Goal: Task Accomplishment & Management: Complete application form

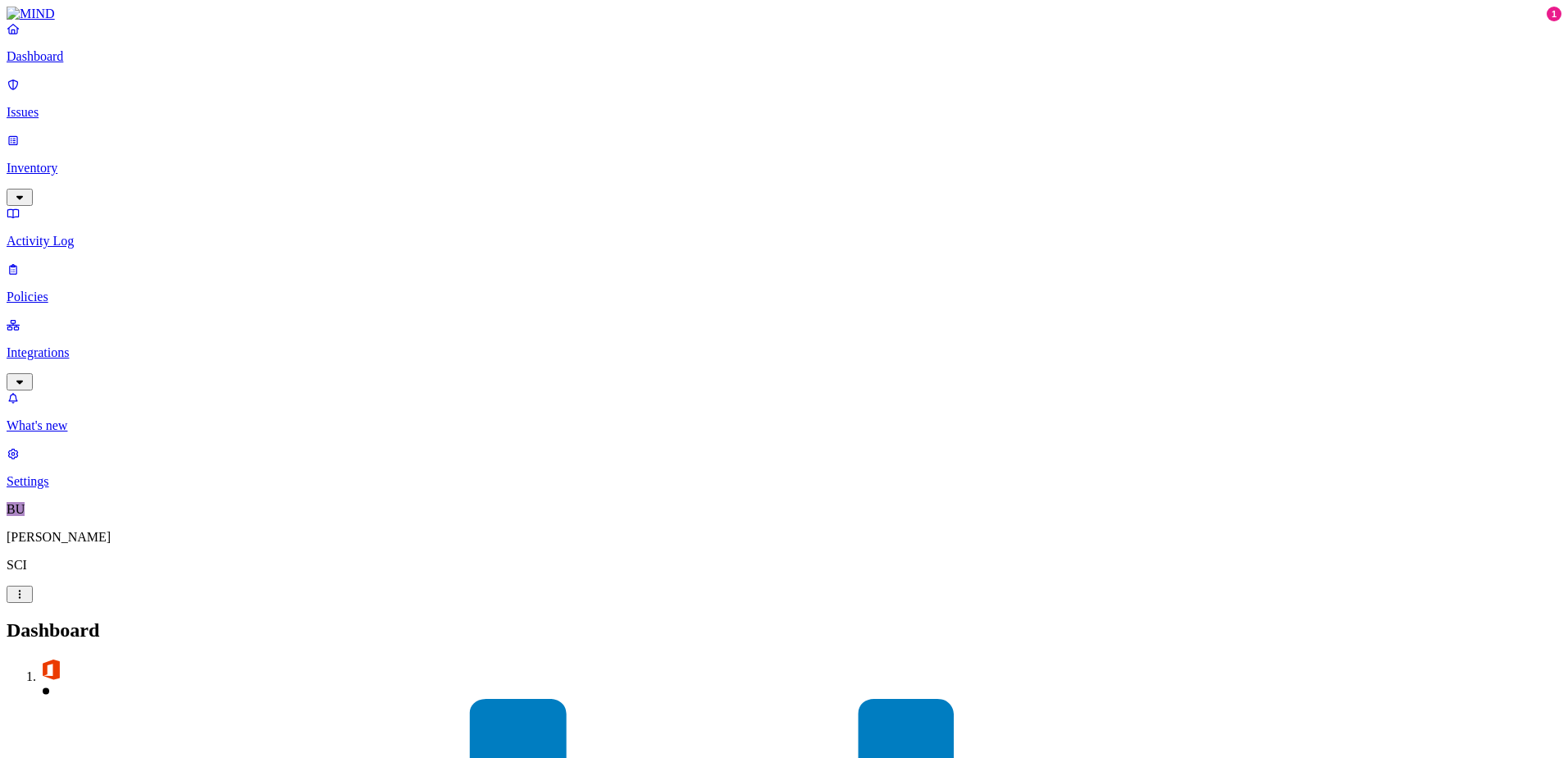
click at [65, 345] on p "Integrations" at bounding box center [784, 352] width 1555 height 14
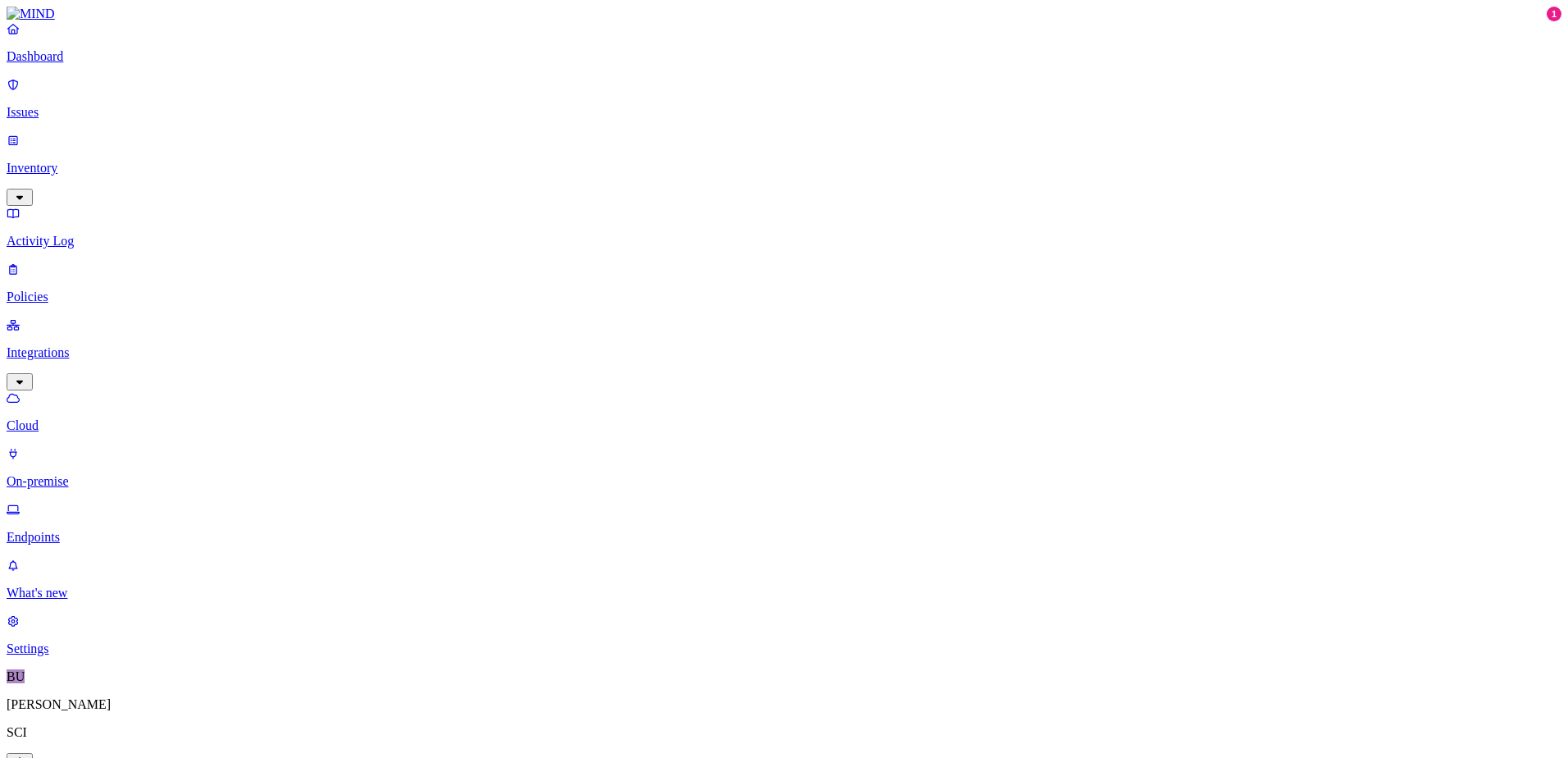
click at [83, 474] on p "On-premise" at bounding box center [784, 481] width 1555 height 14
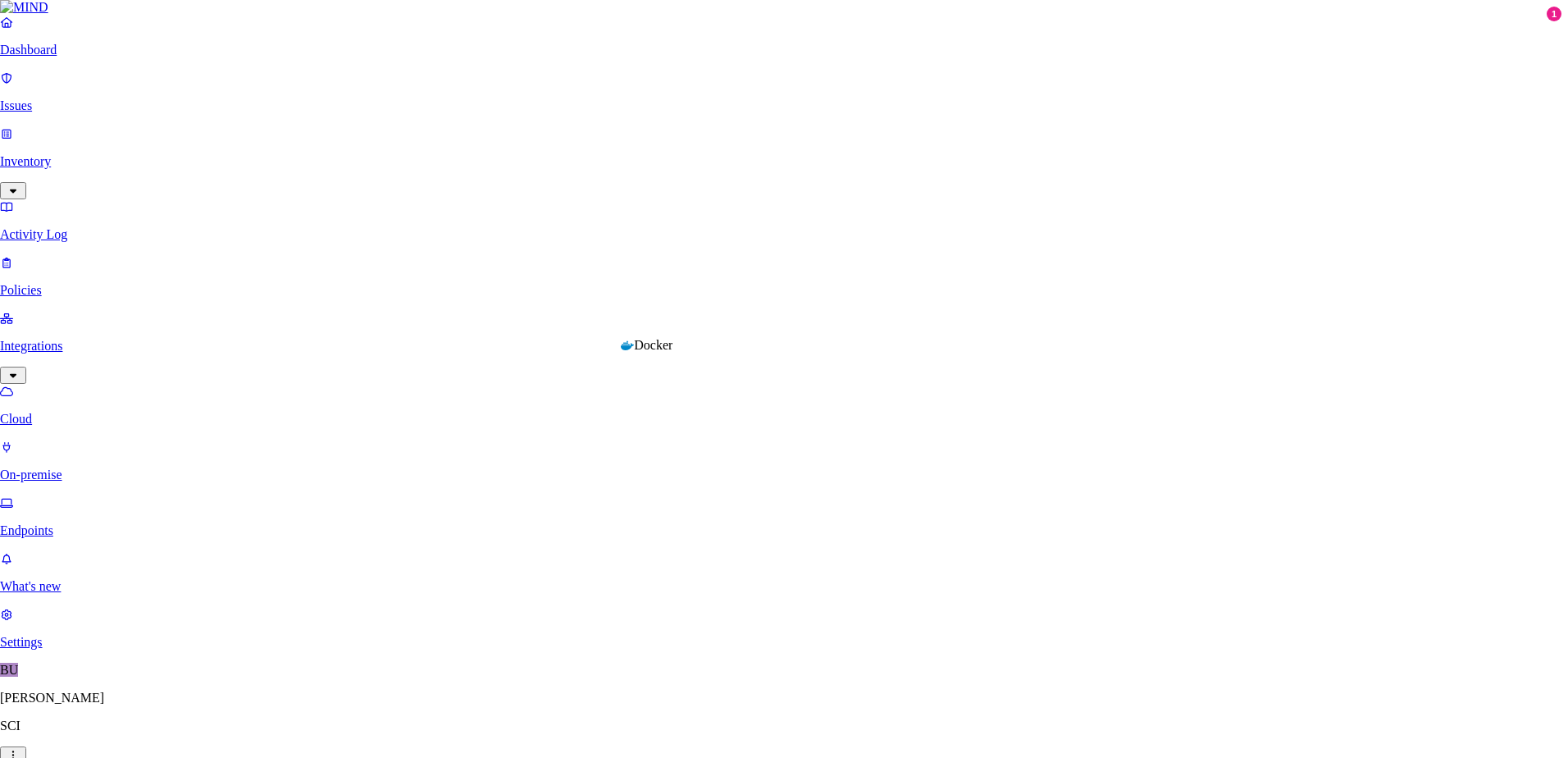
type input "DALPLXMIND01"
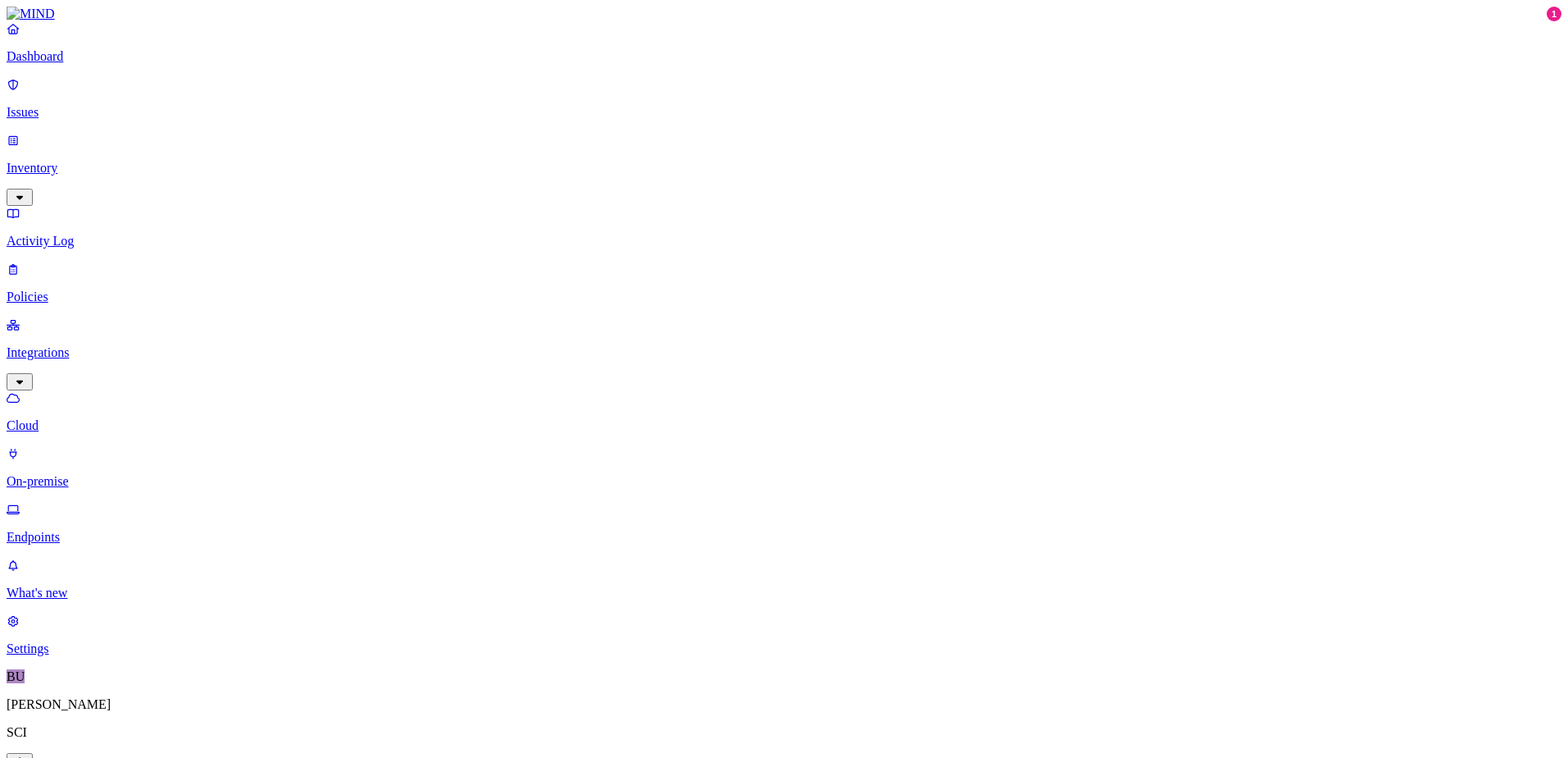
click at [104, 474] on p "On-premise" at bounding box center [784, 481] width 1555 height 14
